Goal: Information Seeking & Learning: Check status

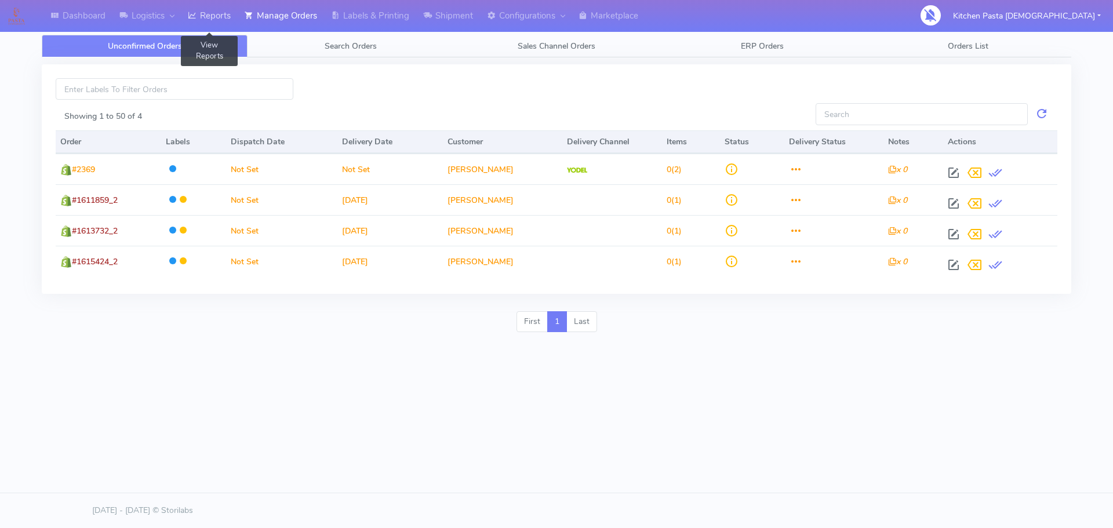
click at [189, 8] on link "Reports" at bounding box center [209, 16] width 57 height 32
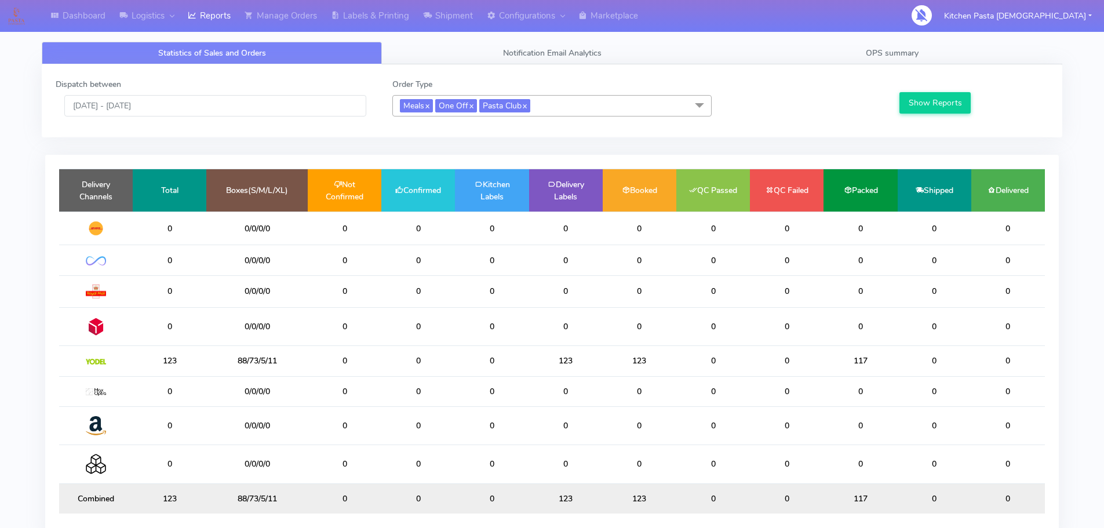
drag, startPoint x: 165, startPoint y: 94, endPoint x: 160, endPoint y: 114, distance: 19.8
click at [165, 95] on div "Dispatch between [DATE] - [DATE]" at bounding box center [215, 97] width 337 height 38
click at [169, 104] on input "[DATE] - [DATE]" at bounding box center [215, 105] width 302 height 21
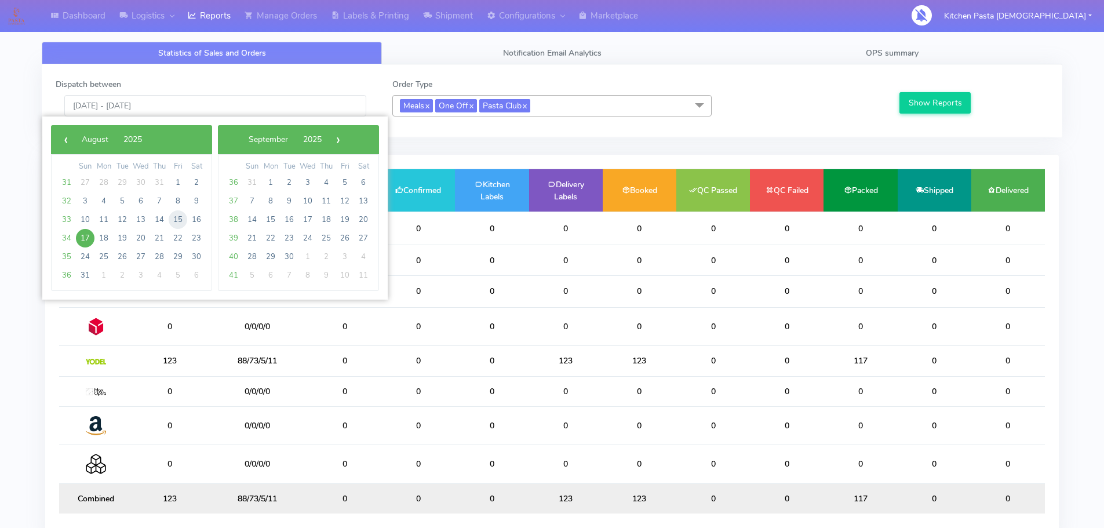
click at [181, 216] on span "15" at bounding box center [178, 219] width 19 height 19
type input "[DATE] - [DATE]"
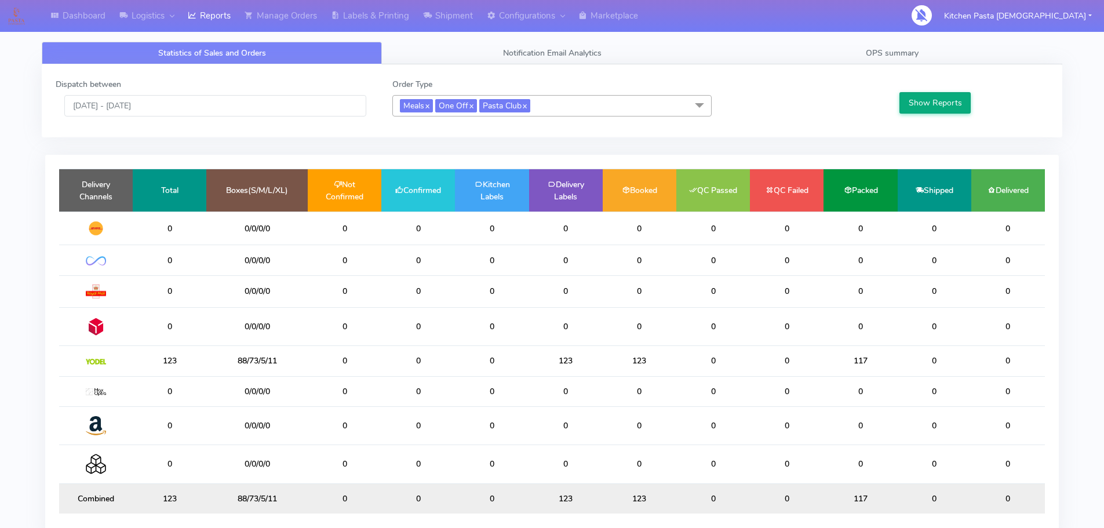
click at [918, 92] on div "Show Reports" at bounding box center [972, 97] width 168 height 38
click at [921, 103] on button "Show Reports" at bounding box center [934, 102] width 71 height 21
click at [889, 59] on link "OPS summary" at bounding box center [892, 53] width 340 height 23
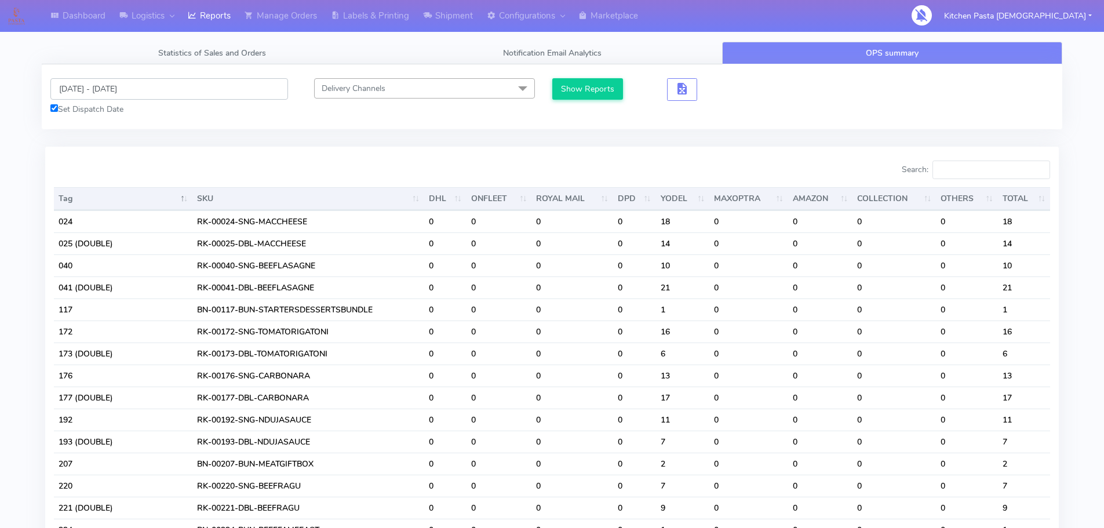
click at [165, 83] on input "[DATE] - [DATE]" at bounding box center [169, 88] width 238 height 21
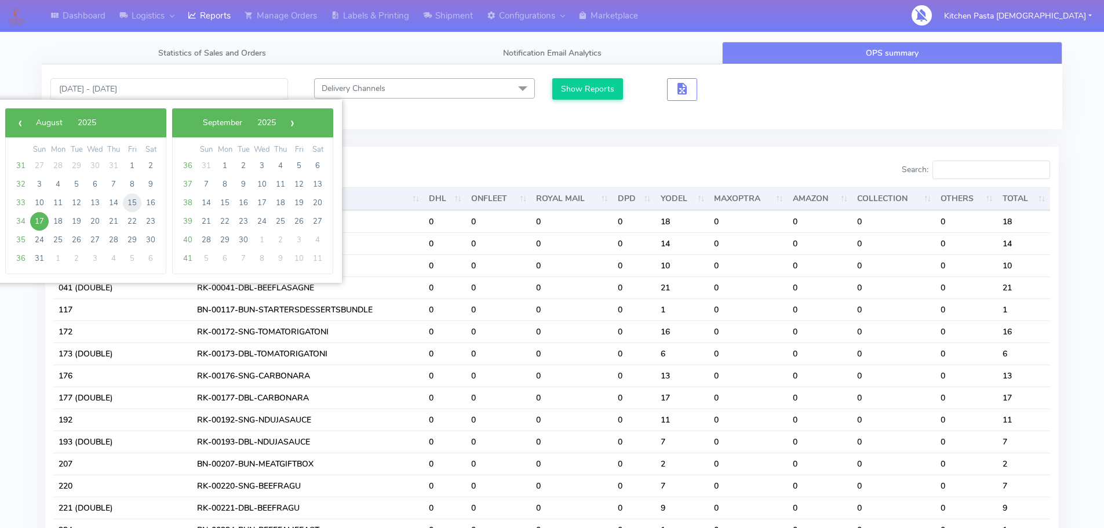
click at [137, 206] on span "15" at bounding box center [132, 203] width 19 height 19
click at [135, 205] on span "15" at bounding box center [132, 203] width 19 height 19
type input "[DATE] - [DATE]"
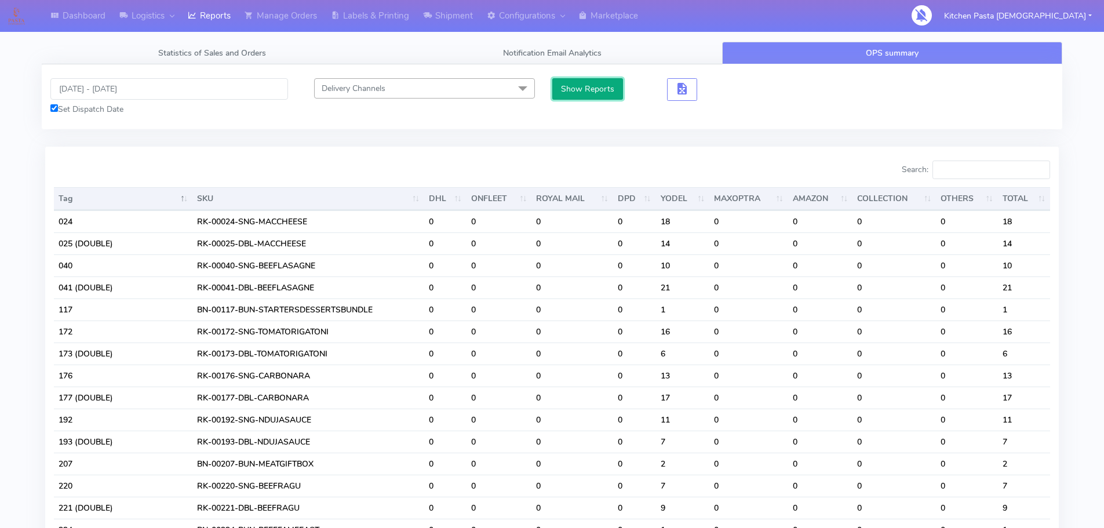
click at [605, 94] on button "Show Reports" at bounding box center [587, 88] width 71 height 21
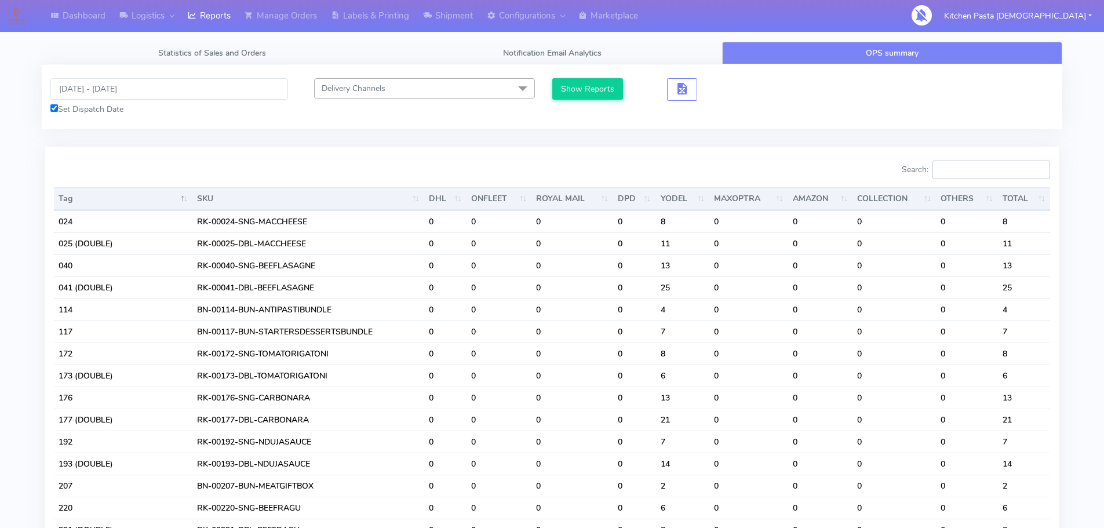
click at [969, 177] on input "Search:" at bounding box center [991, 170] width 118 height 19
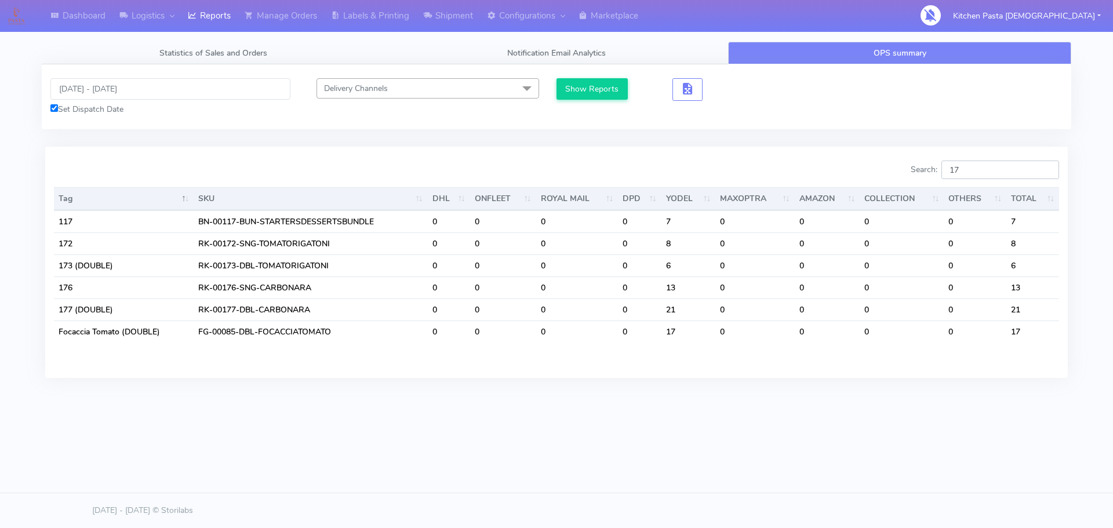
type input "1"
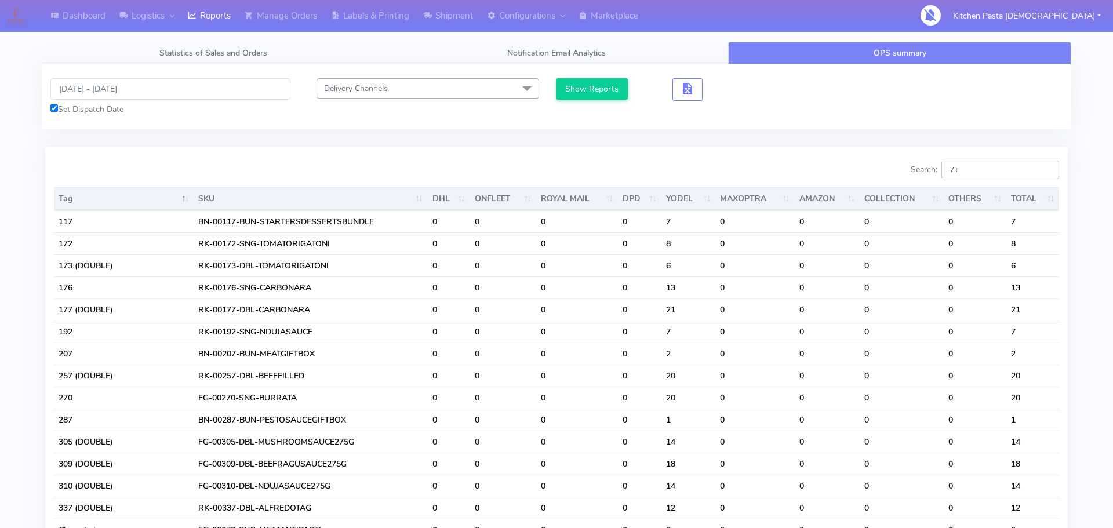
type input "7"
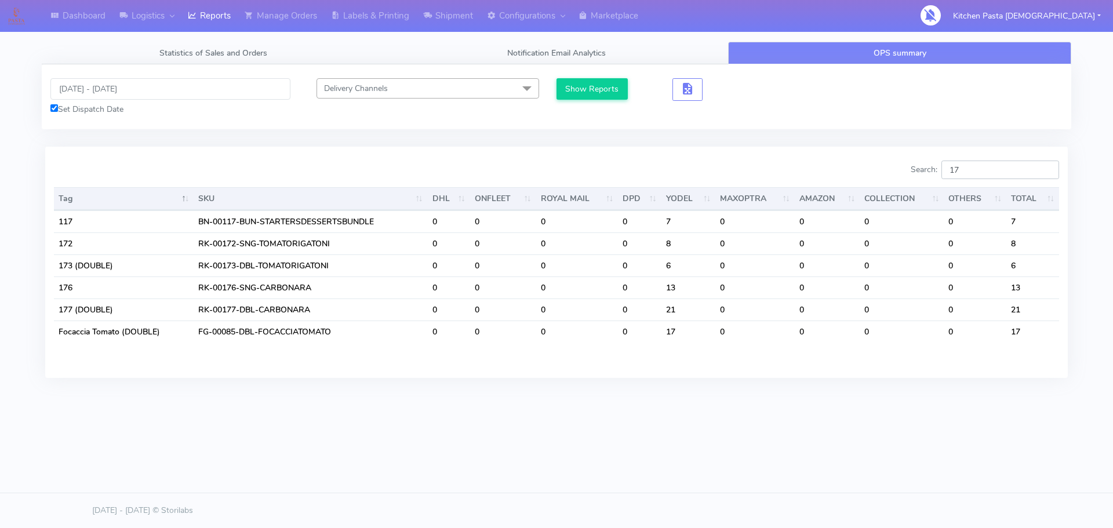
type input "1"
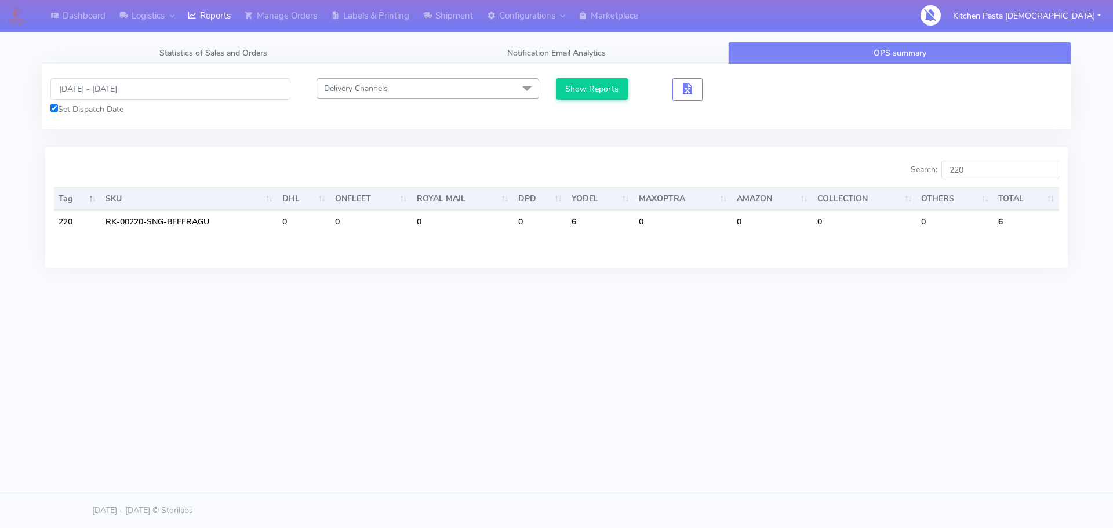
click at [539, 449] on body "Dashboard Logistics [GEOGRAPHIC_DATA] Logistics Reports Manage Orders Labels & …" at bounding box center [556, 228] width 1113 height 457
click at [980, 166] on input "220" at bounding box center [1000, 170] width 118 height 19
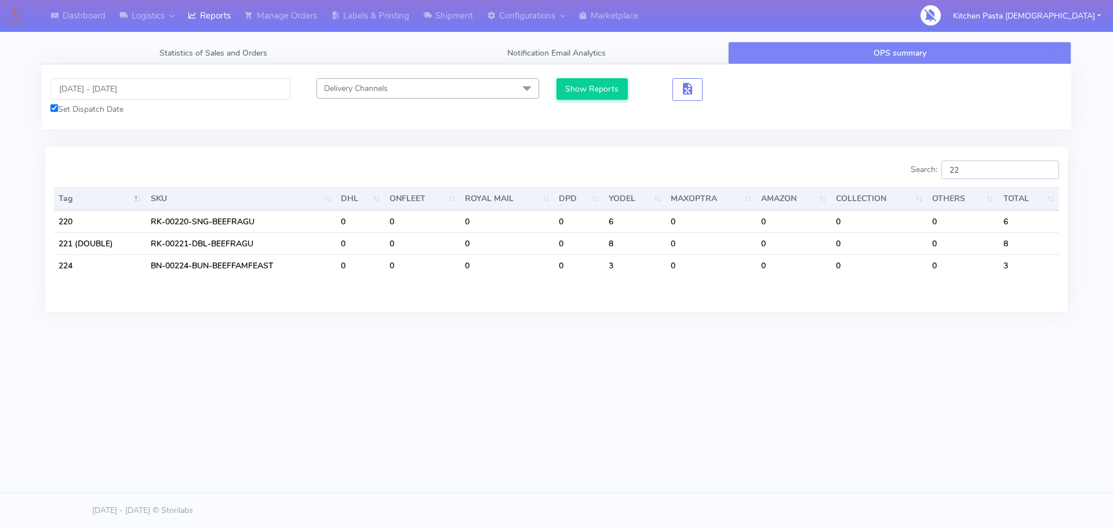
type input "2"
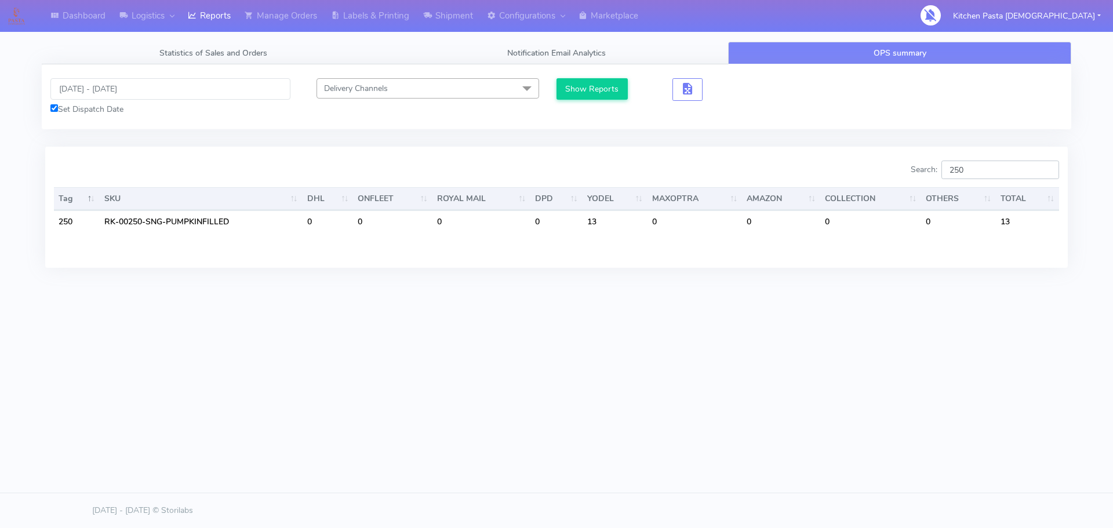
type input "250"
click at [178, 82] on input "[DATE] - [DATE]" at bounding box center [170, 88] width 240 height 21
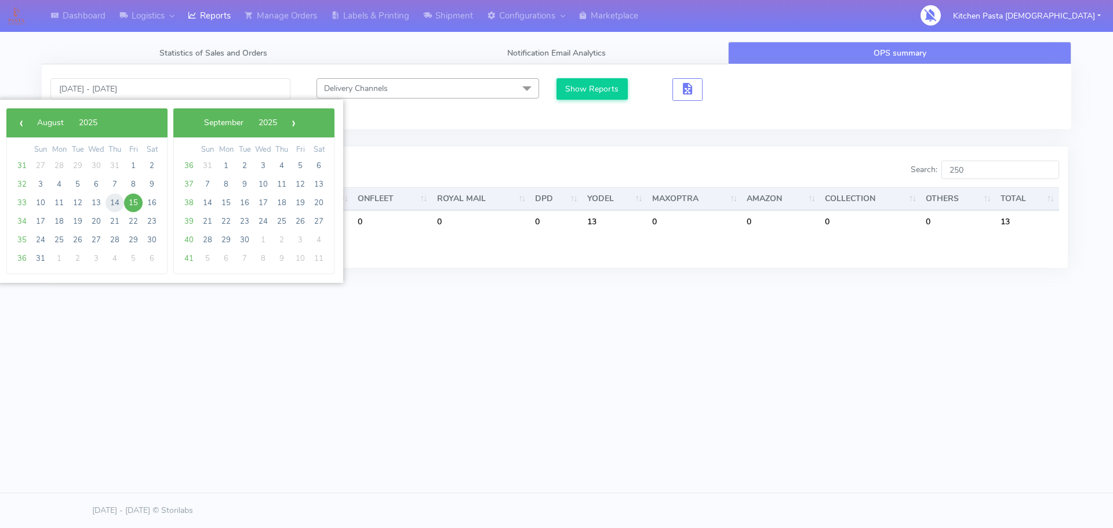
click at [118, 209] on span "14" at bounding box center [114, 203] width 19 height 19
type input "[DATE] - [DATE]"
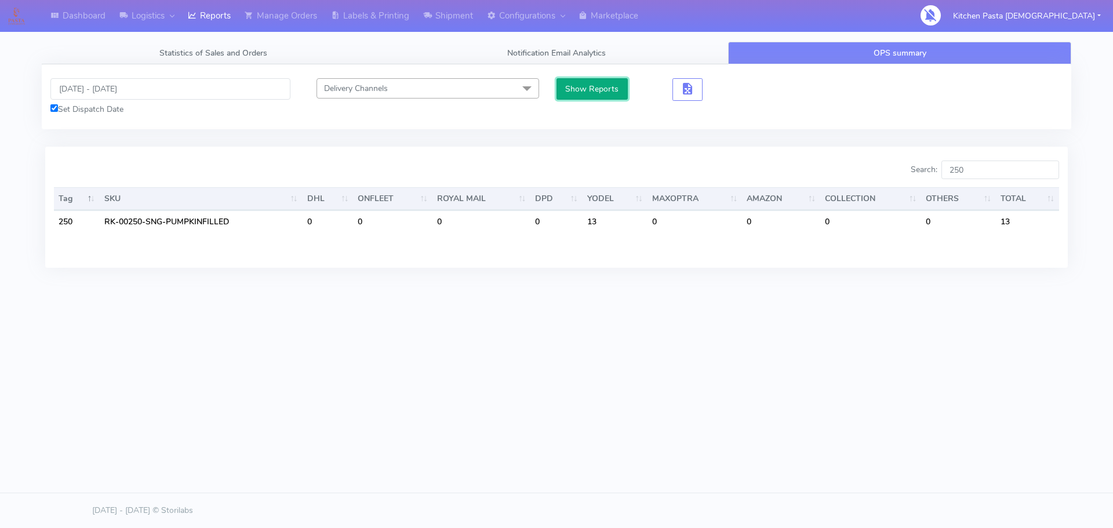
click at [613, 89] on button "Show Reports" at bounding box center [591, 88] width 71 height 21
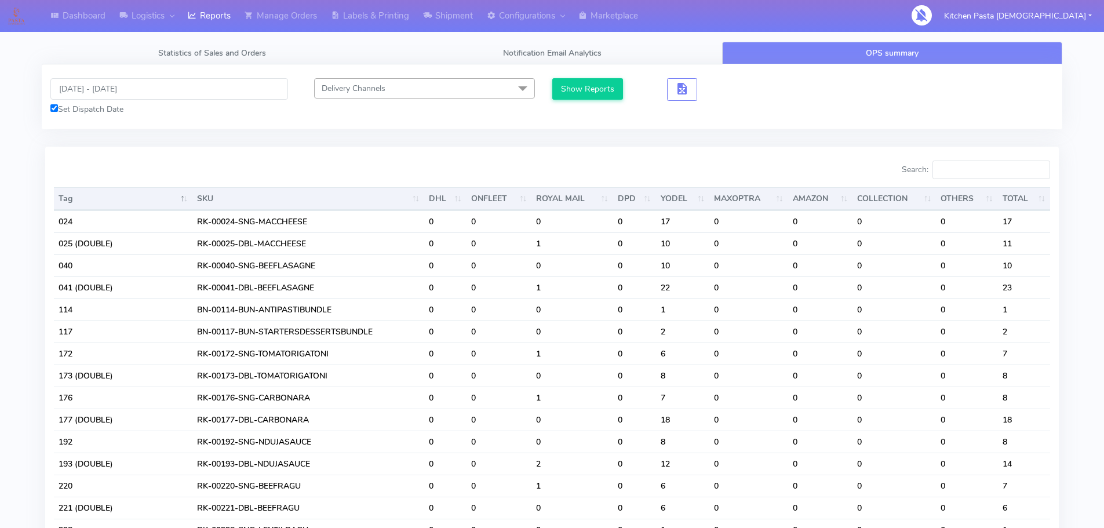
click at [1029, 180] on div "Search:" at bounding box center [806, 172] width 490 height 23
click at [1025, 169] on input "Search:" at bounding box center [991, 170] width 118 height 19
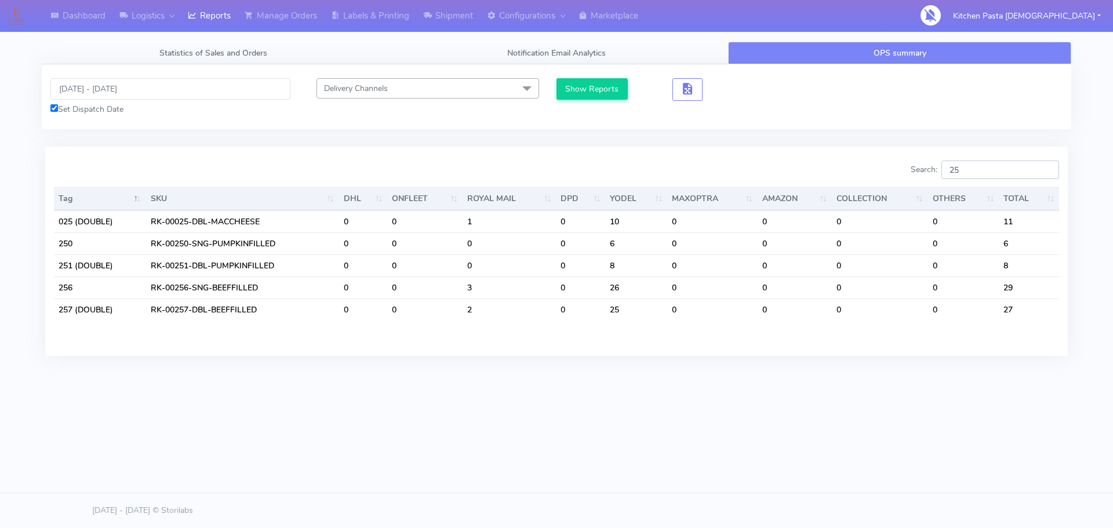
type input "251"
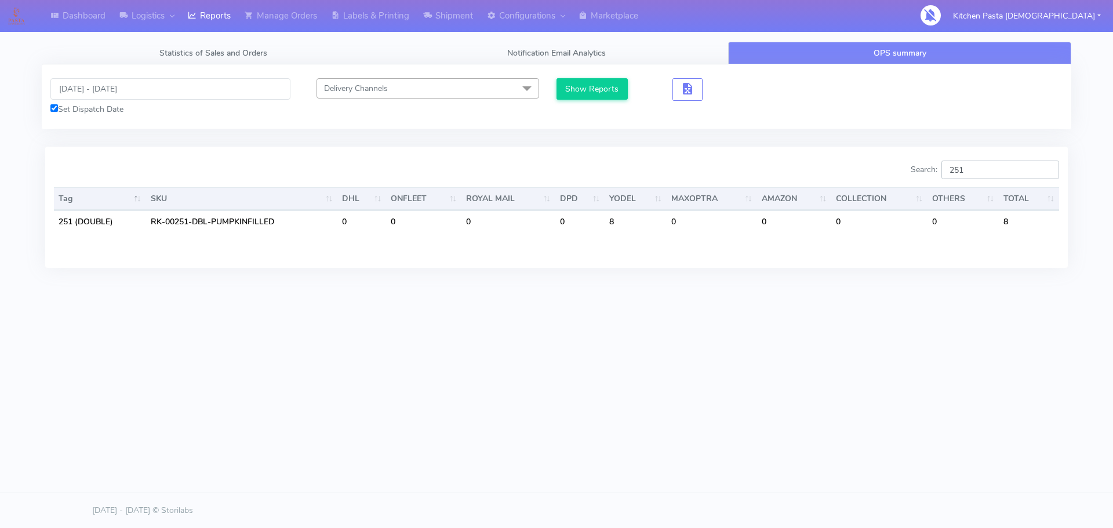
drag, startPoint x: 969, startPoint y: 162, endPoint x: 940, endPoint y: 162, distance: 29.6
click at [943, 162] on label "Search: 251" at bounding box center [984, 170] width 148 height 19
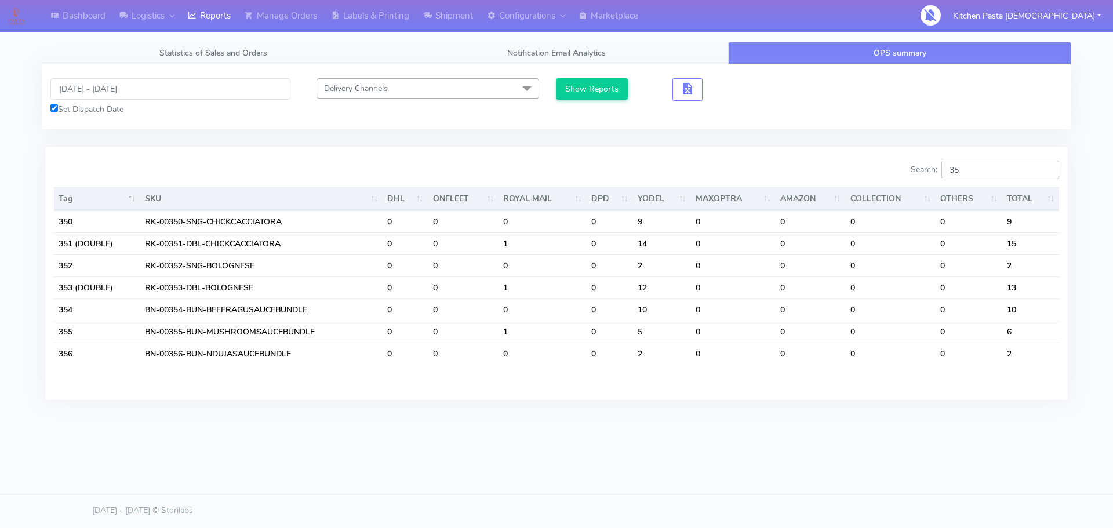
type input "3"
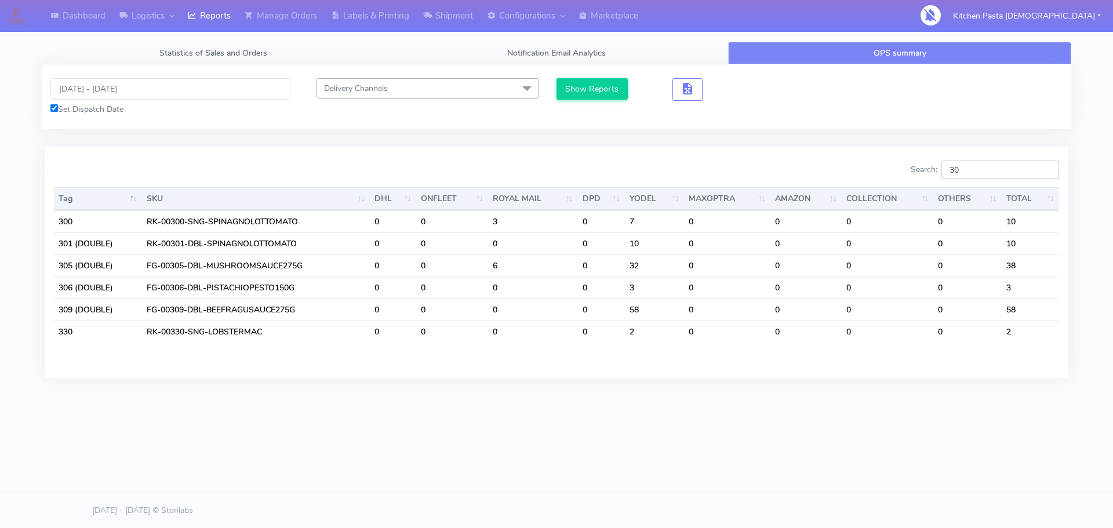
type input "3"
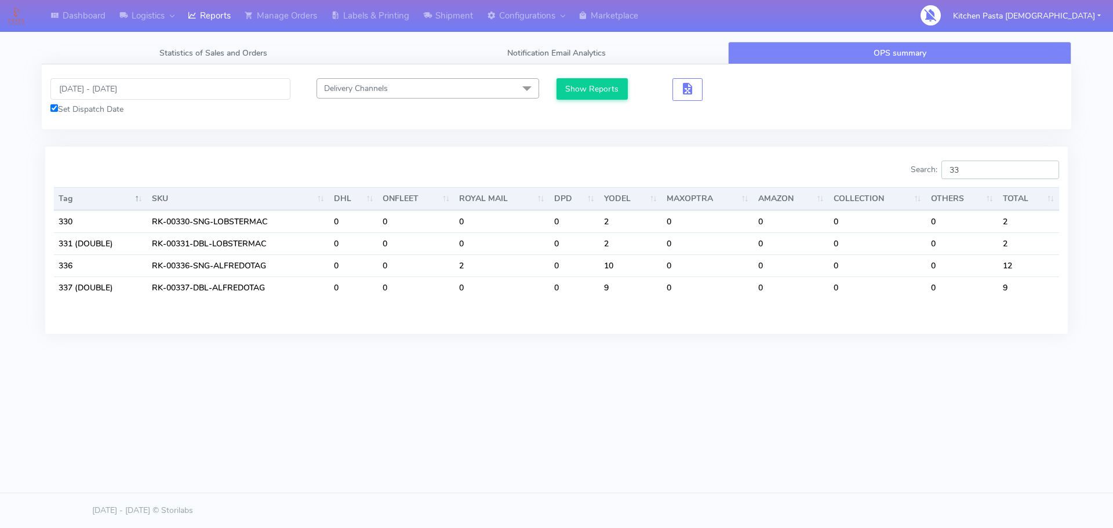
type input "3"
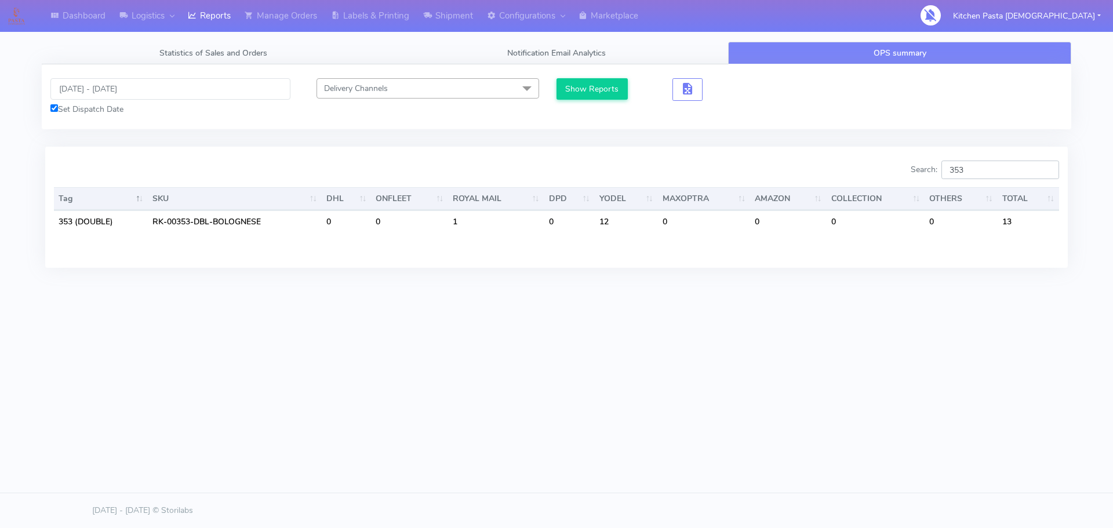
type input "35"
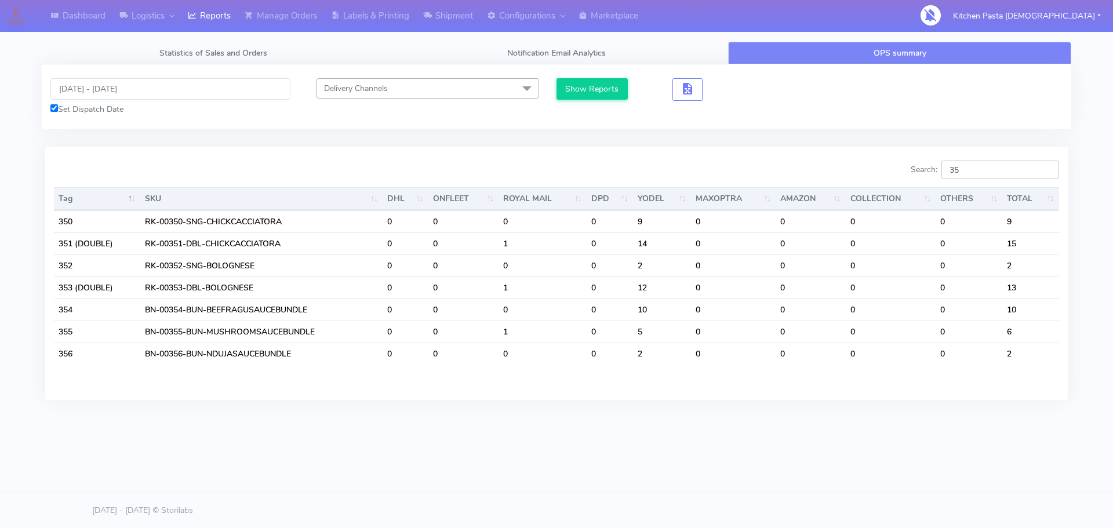
drag, startPoint x: 985, startPoint y: 178, endPoint x: 946, endPoint y: 173, distance: 39.2
click at [946, 173] on label "Search: 35" at bounding box center [984, 170] width 148 height 19
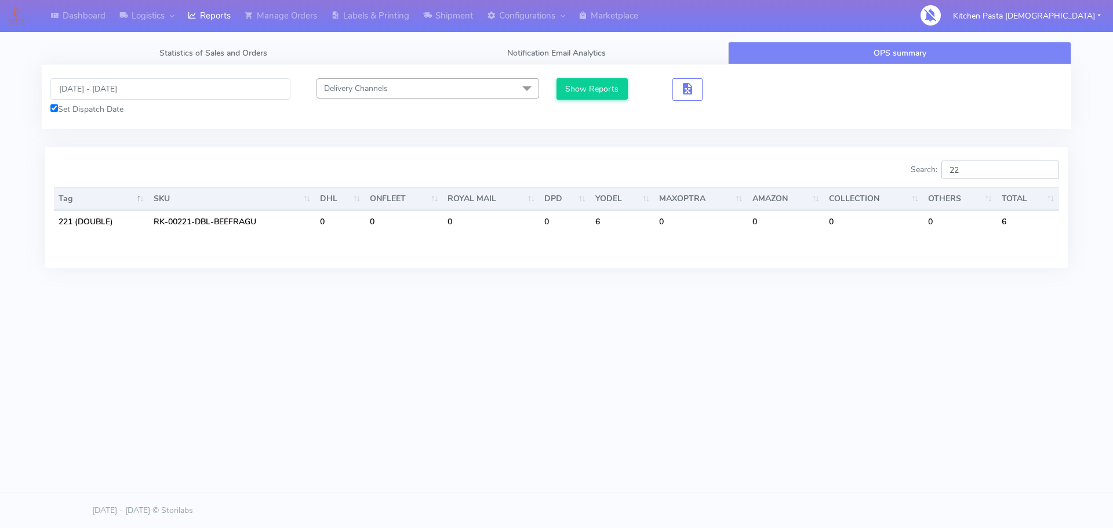
type input "2"
type input "238"
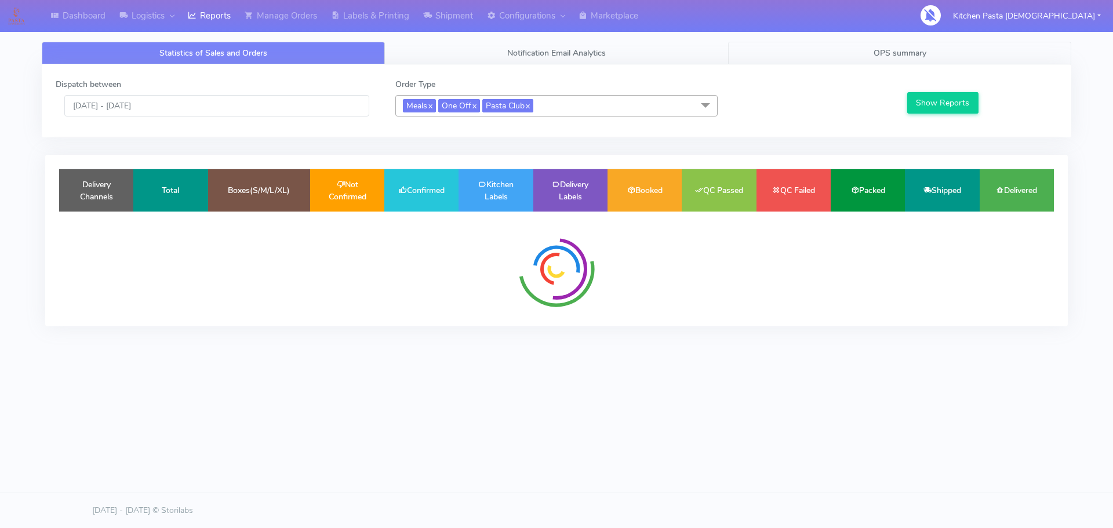
click at [879, 54] on span "OPS summary" at bounding box center [899, 53] width 53 height 11
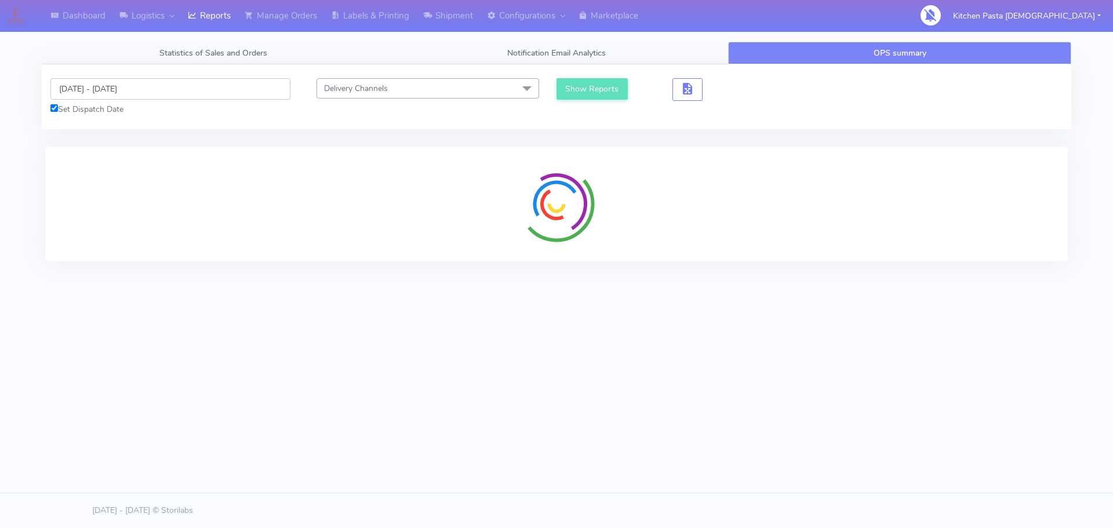
click at [173, 96] on input "[DATE] - [DATE]" at bounding box center [170, 88] width 240 height 21
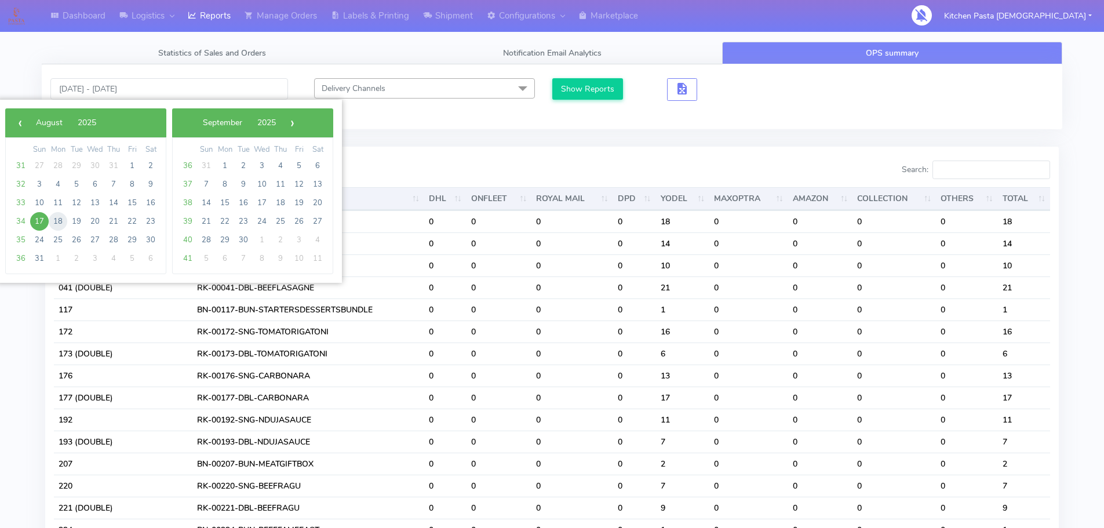
click at [56, 220] on span "18" at bounding box center [58, 221] width 19 height 19
type input "18/08/2025 - 18/08/2025"
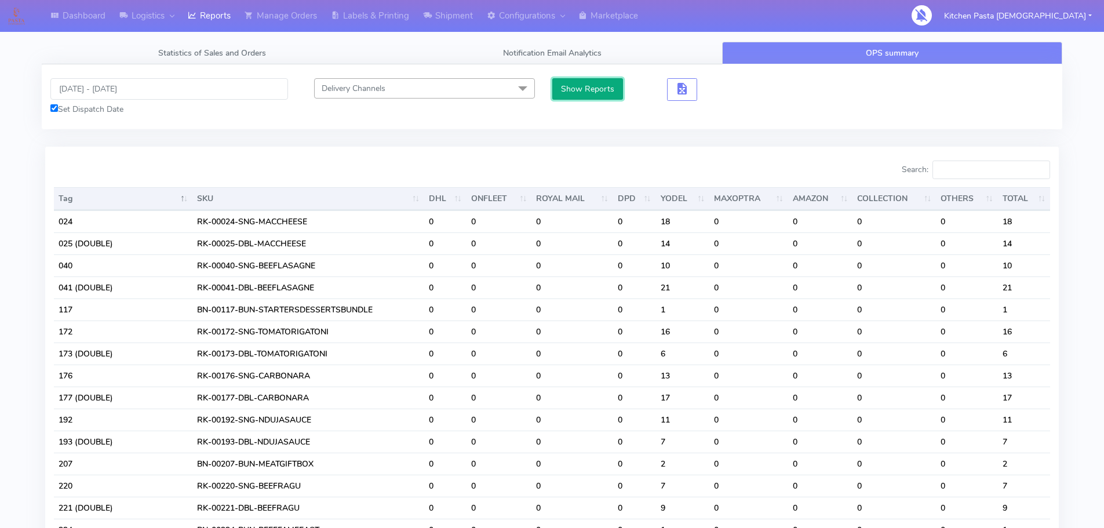
click at [581, 83] on button "Show Reports" at bounding box center [587, 88] width 71 height 21
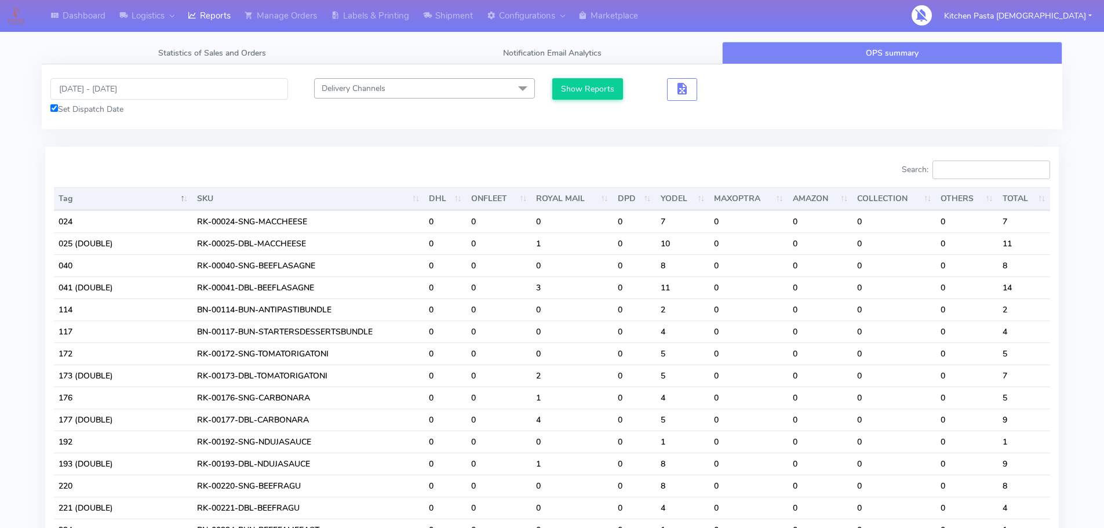
click at [989, 174] on input "Search:" at bounding box center [991, 170] width 118 height 19
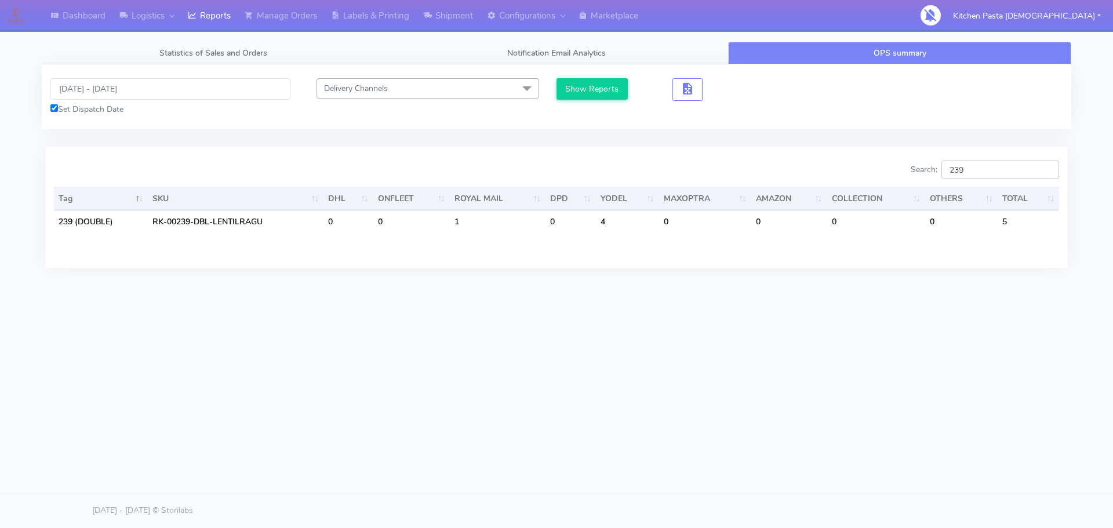
type input "239"
